Goal: Task Accomplishment & Management: Manage account settings

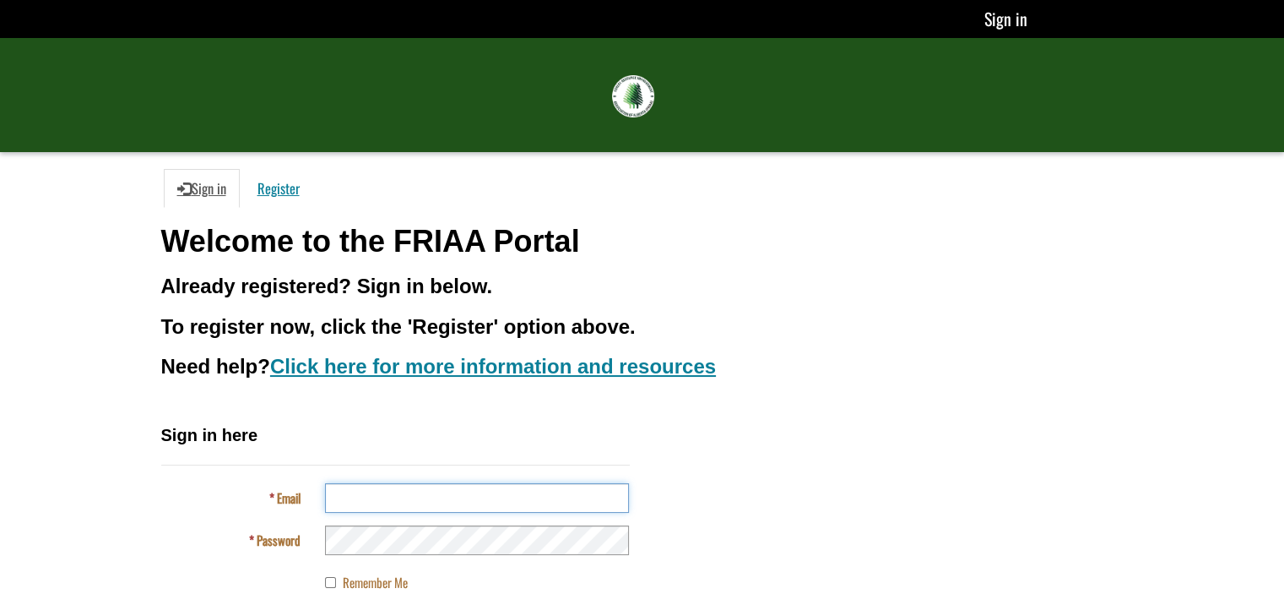
click at [486, 496] on input "Email" at bounding box center [477, 498] width 304 height 30
type input "**********"
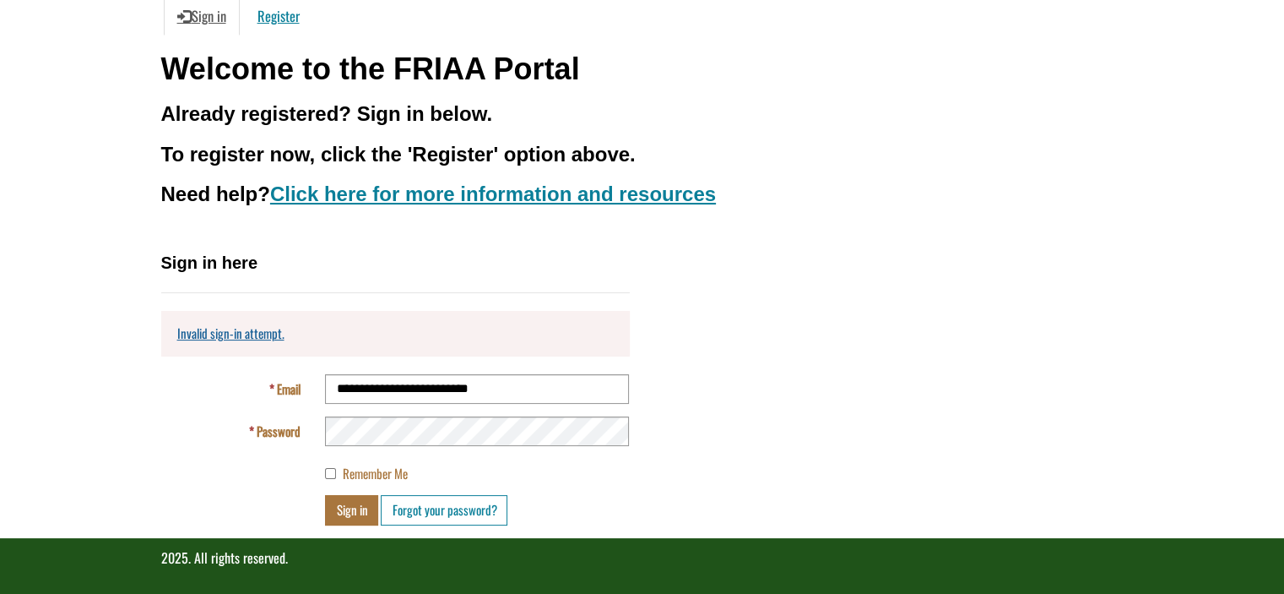
scroll to position [175, 0]
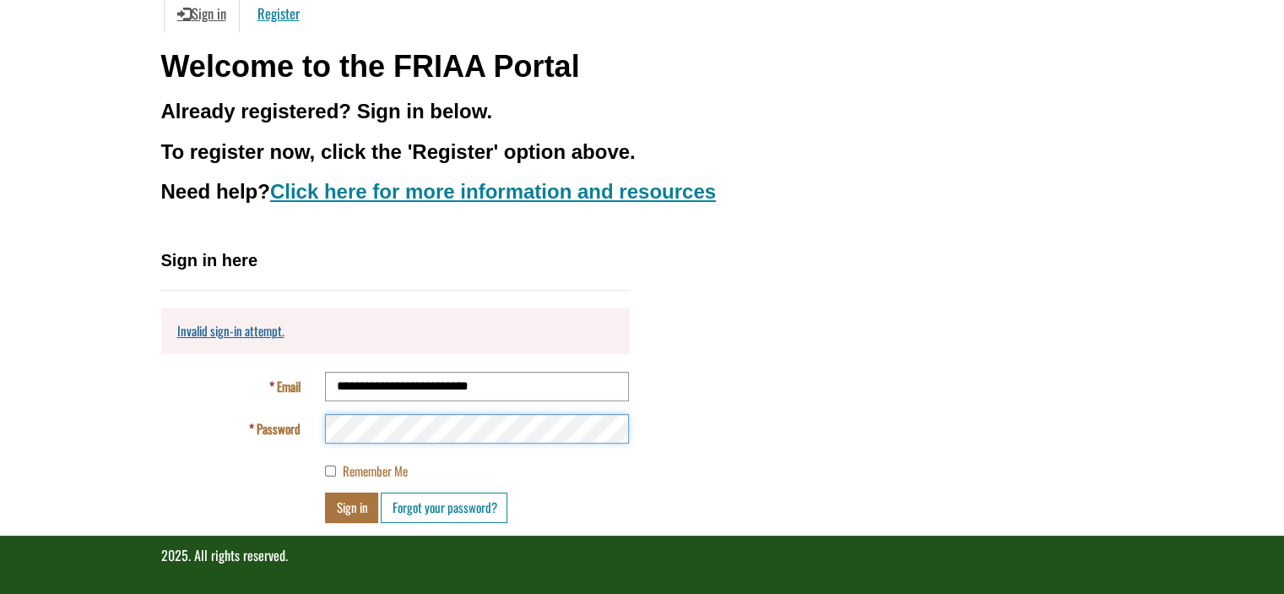
click at [325, 492] on button "Sign in" at bounding box center [351, 507] width 53 height 30
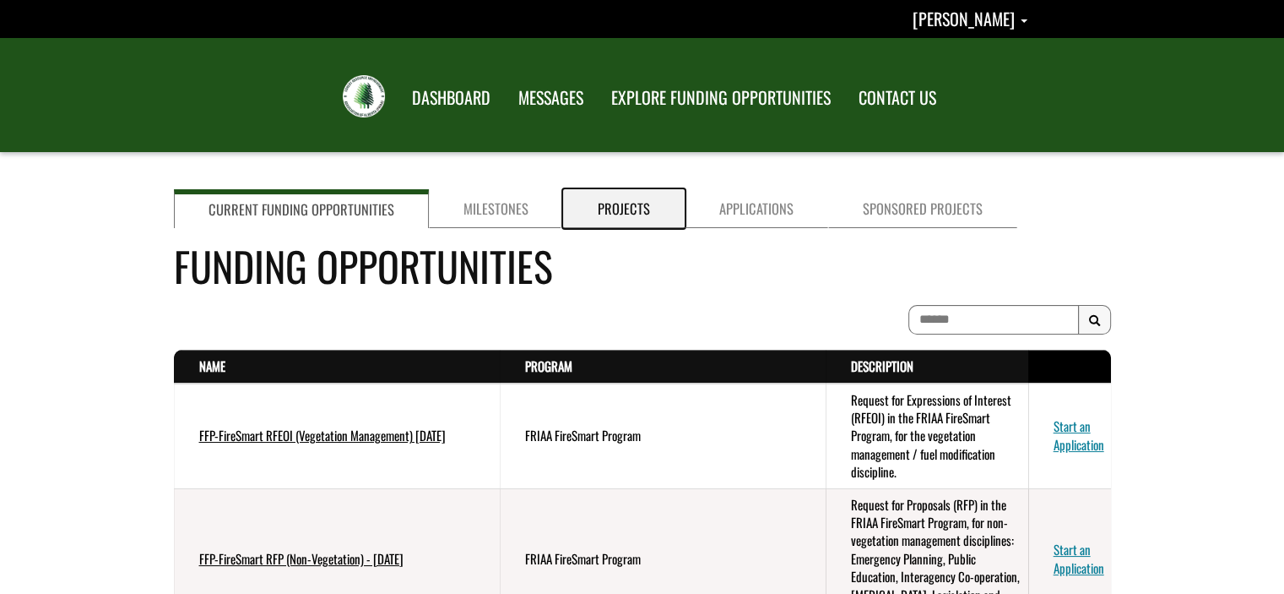
click at [606, 208] on link "Projects" at bounding box center [624, 208] width 122 height 39
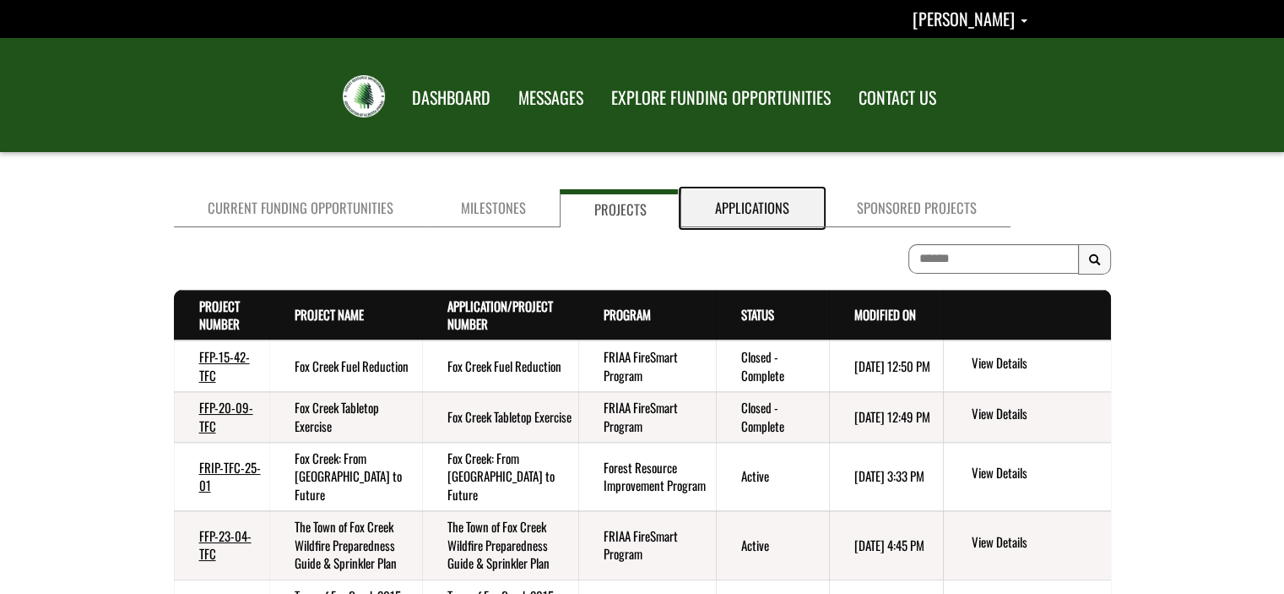
click at [733, 214] on link "Applications" at bounding box center [752, 208] width 142 height 38
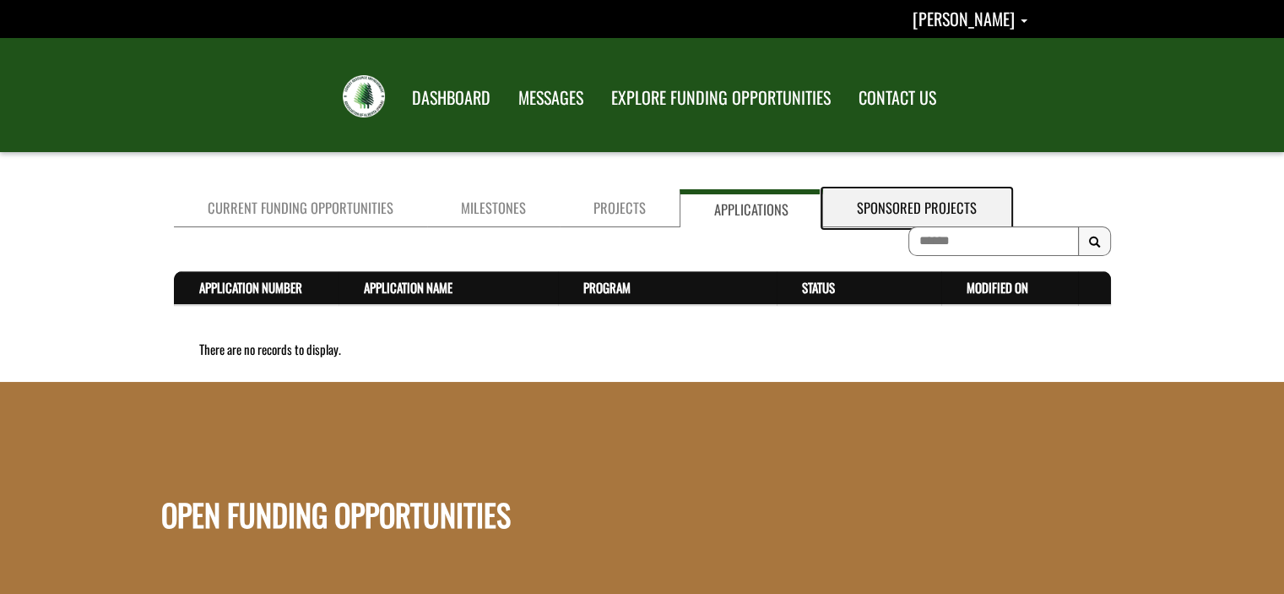
click at [881, 214] on link "Sponsored Projects" at bounding box center [916, 208] width 187 height 38
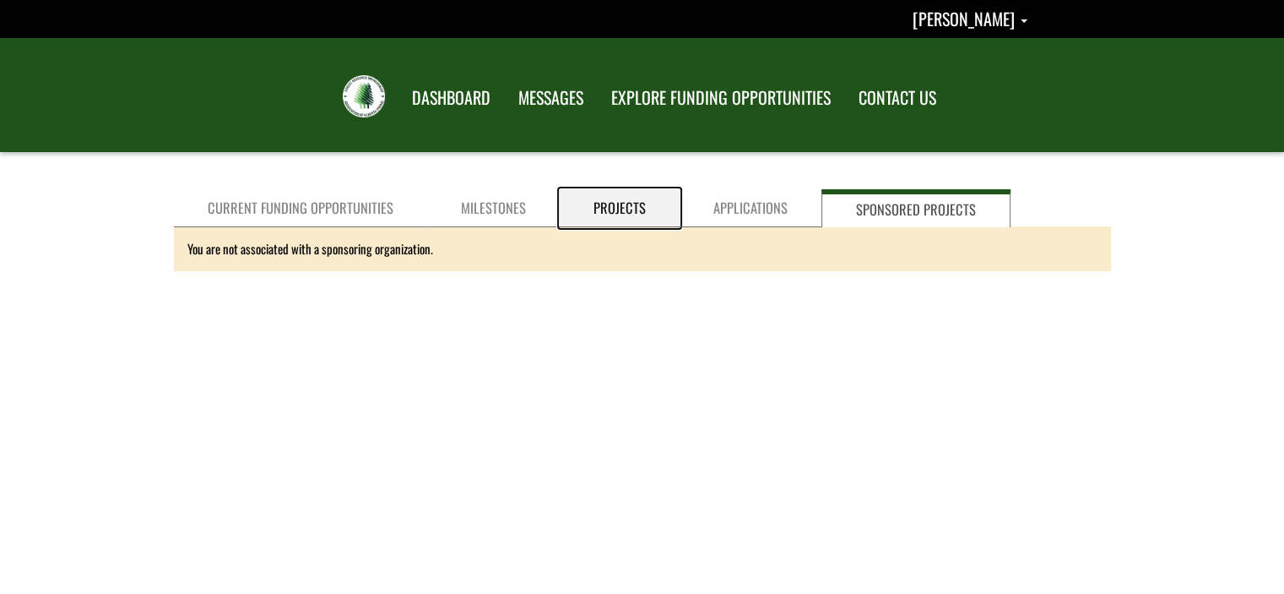
click at [601, 212] on link "Projects" at bounding box center [620, 208] width 120 height 38
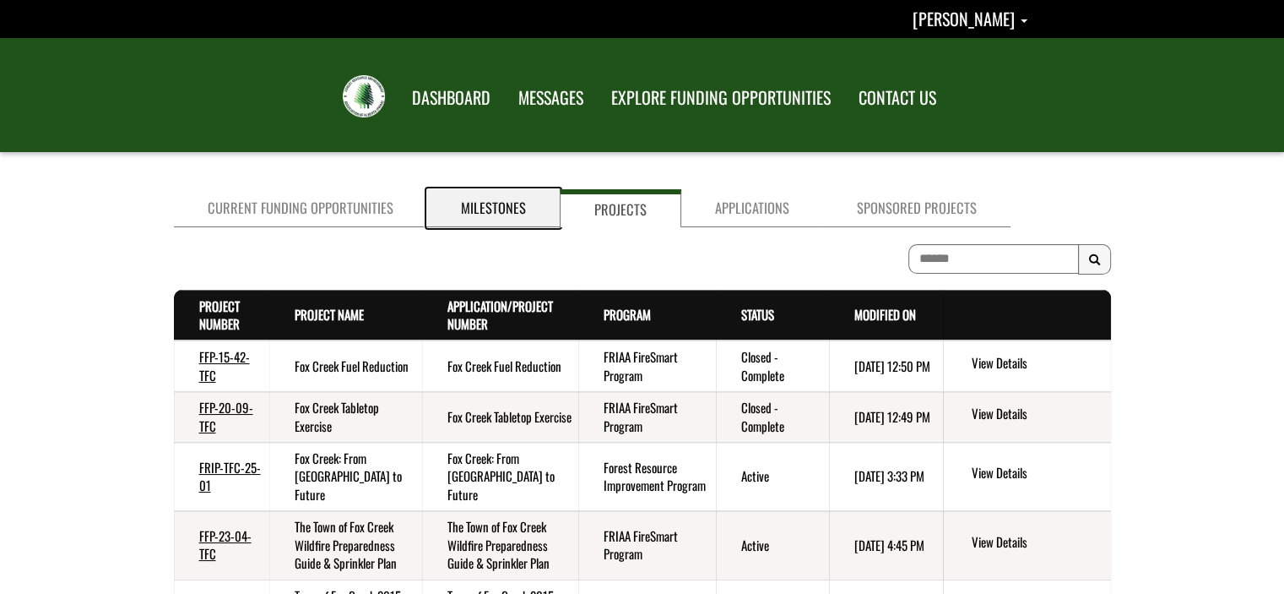
click at [481, 203] on link "Milestones" at bounding box center [493, 208] width 133 height 38
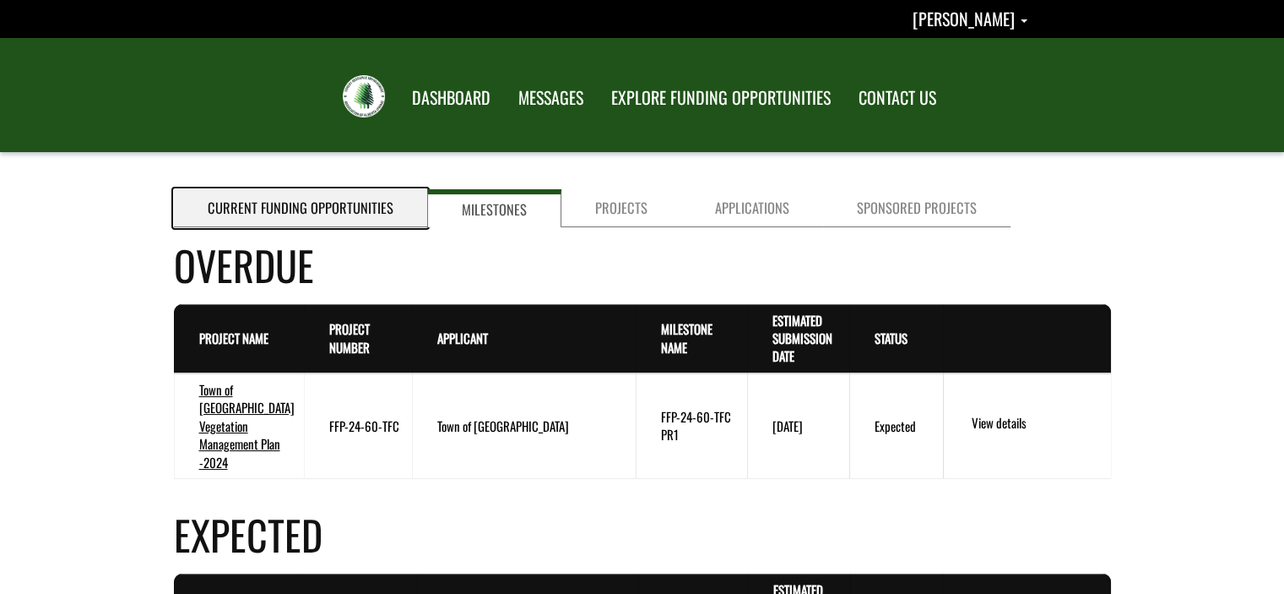
click at [328, 212] on link "Current Funding Opportunities" at bounding box center [300, 208] width 253 height 38
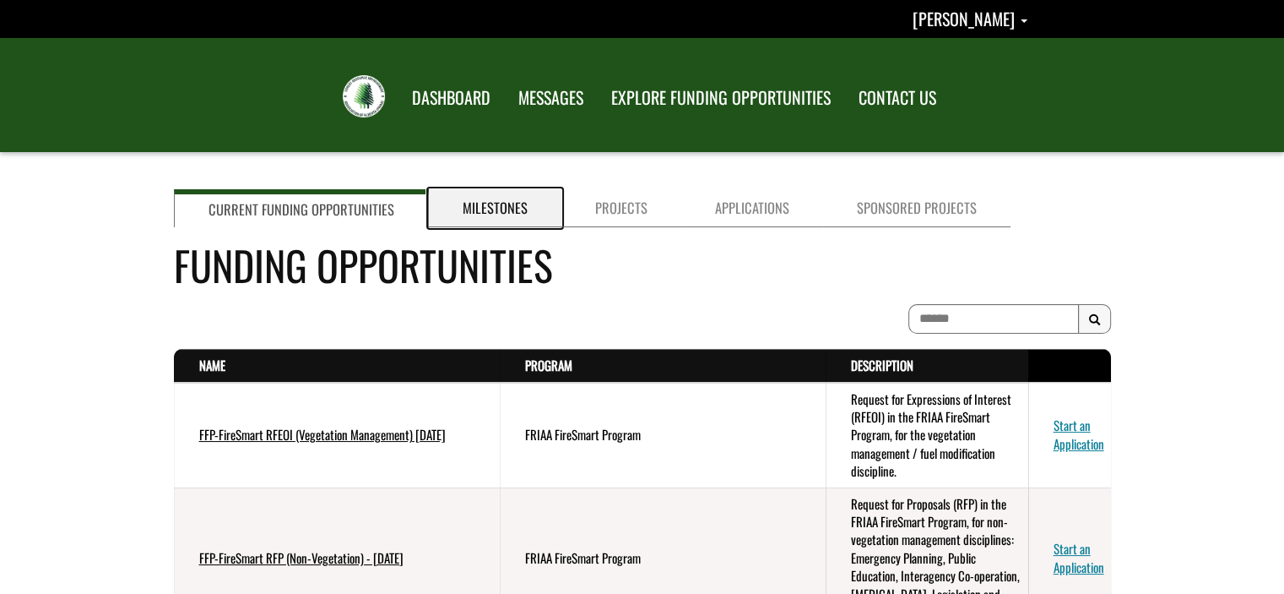
click at [499, 204] on link "Milestones" at bounding box center [495, 208] width 133 height 38
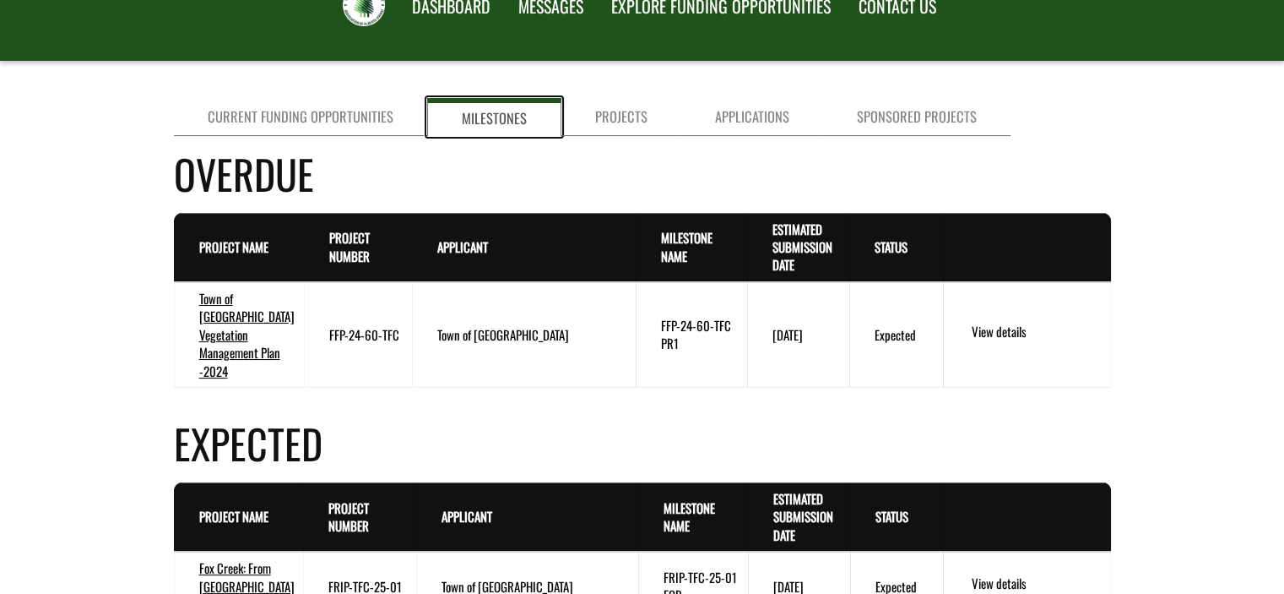
scroll to position [84, 0]
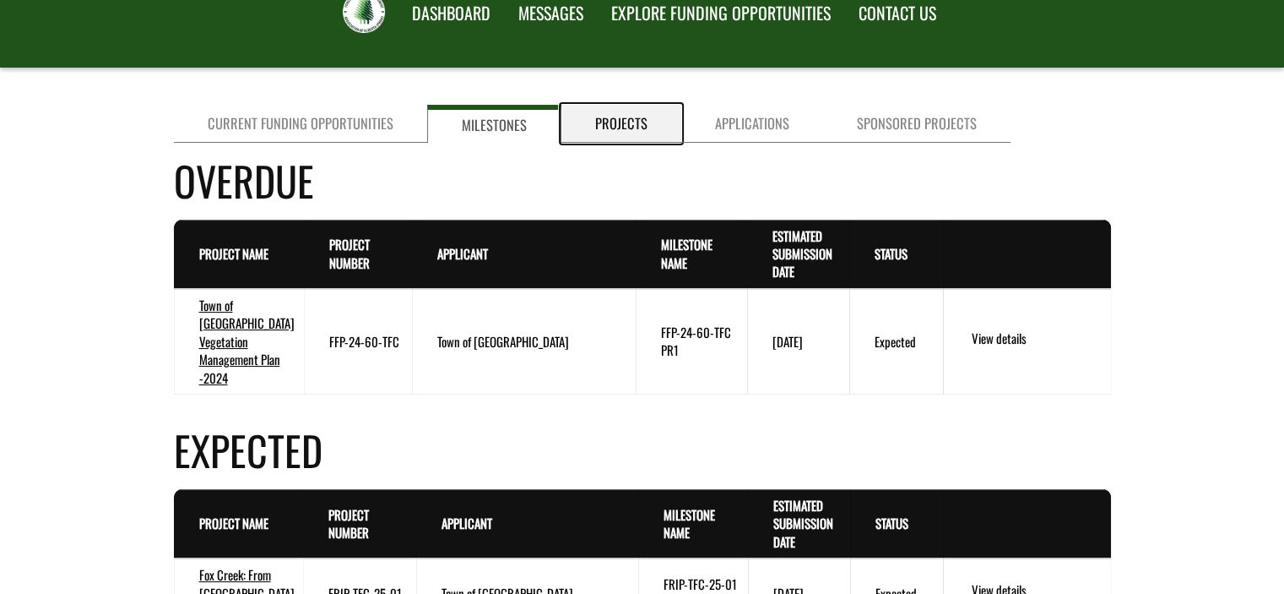
click at [588, 125] on link "Projects" at bounding box center [621, 124] width 120 height 38
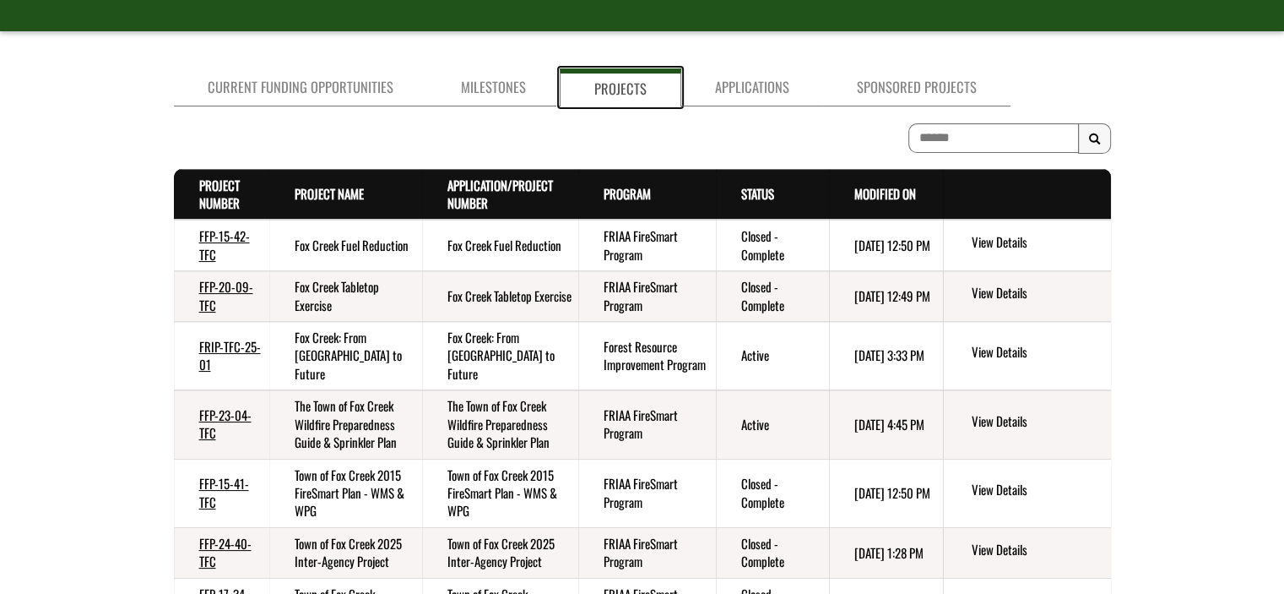
scroll to position [0, 0]
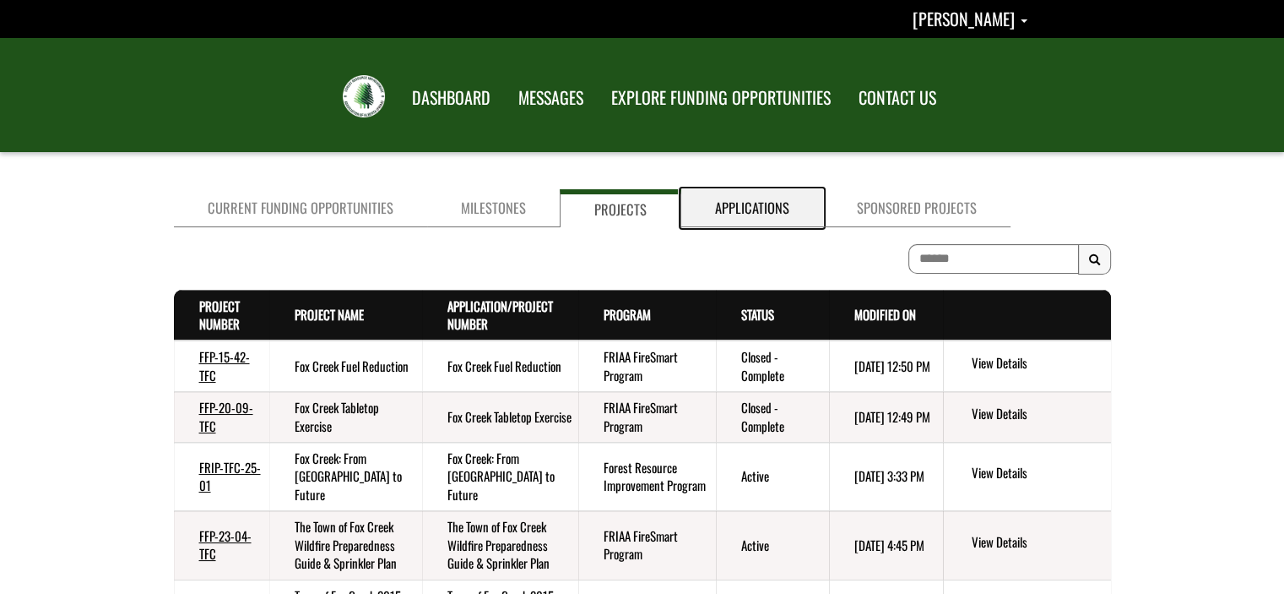
click at [718, 203] on link "Applications" at bounding box center [752, 208] width 142 height 38
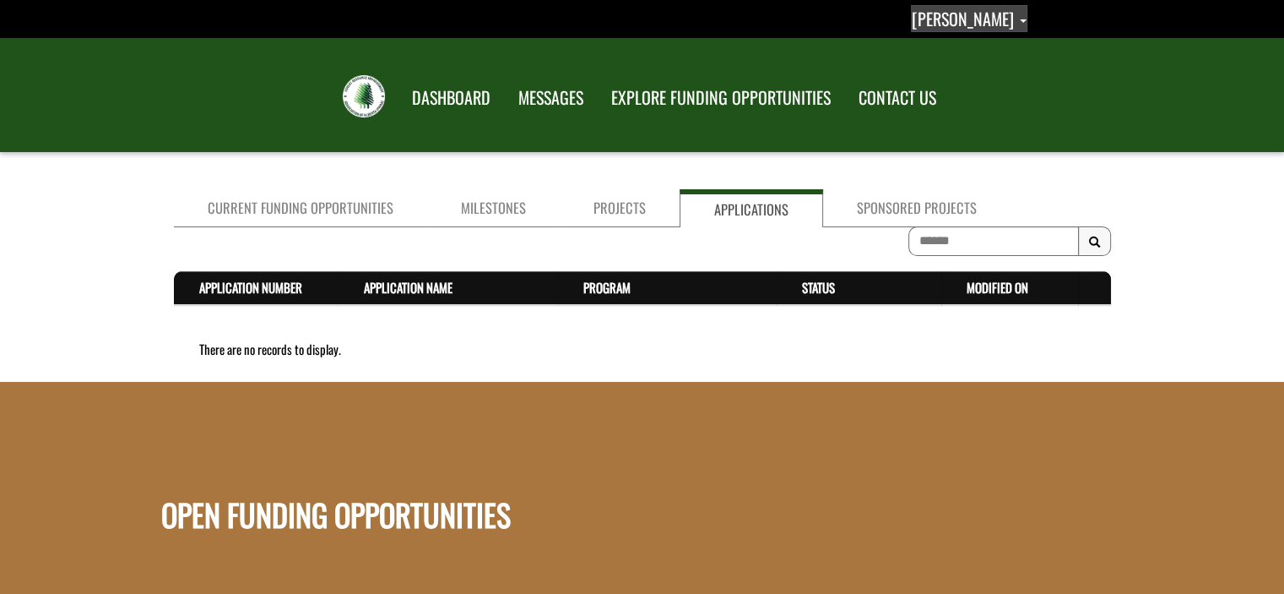
click at [961, 17] on span "[PERSON_NAME]" at bounding box center [963, 18] width 102 height 25
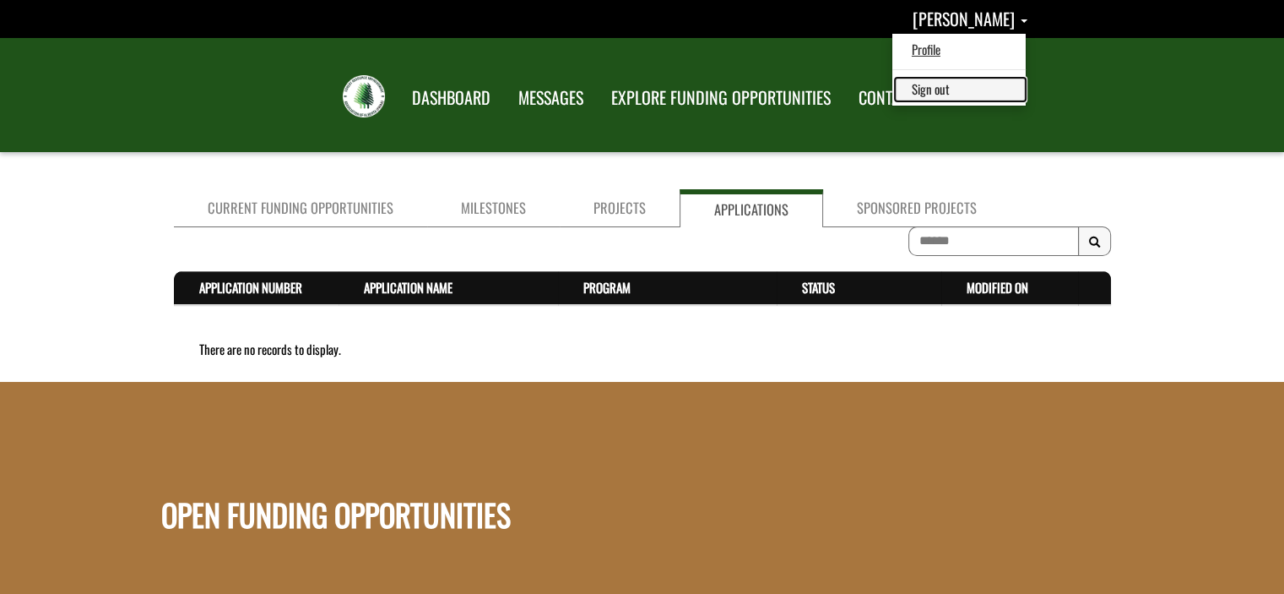
click at [960, 97] on link "Sign out" at bounding box center [960, 89] width 131 height 23
